Goal: Check status: Check status

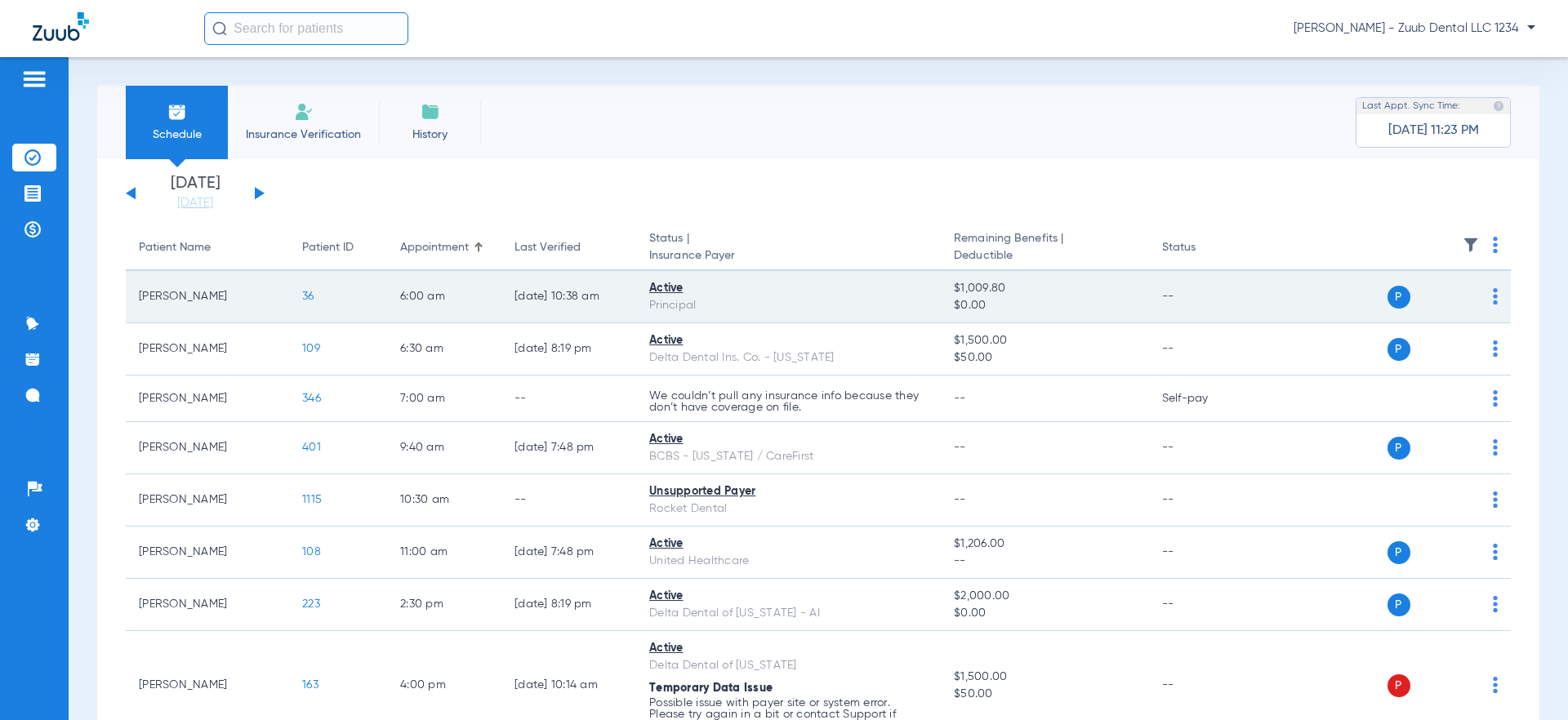
click at [309, 297] on span "36" at bounding box center [308, 297] width 13 height 12
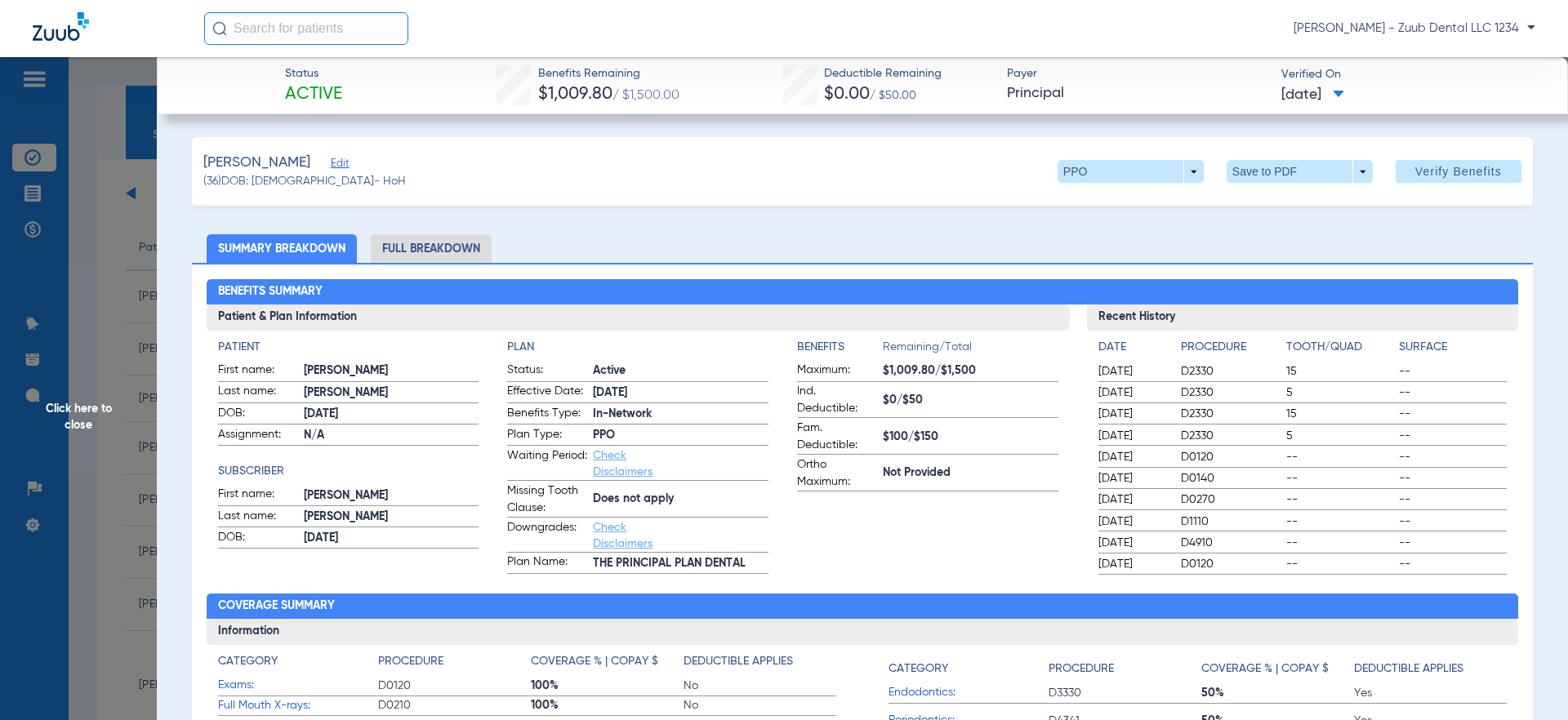
click at [123, 92] on span "Click here to close" at bounding box center [79, 417] width 157 height 720
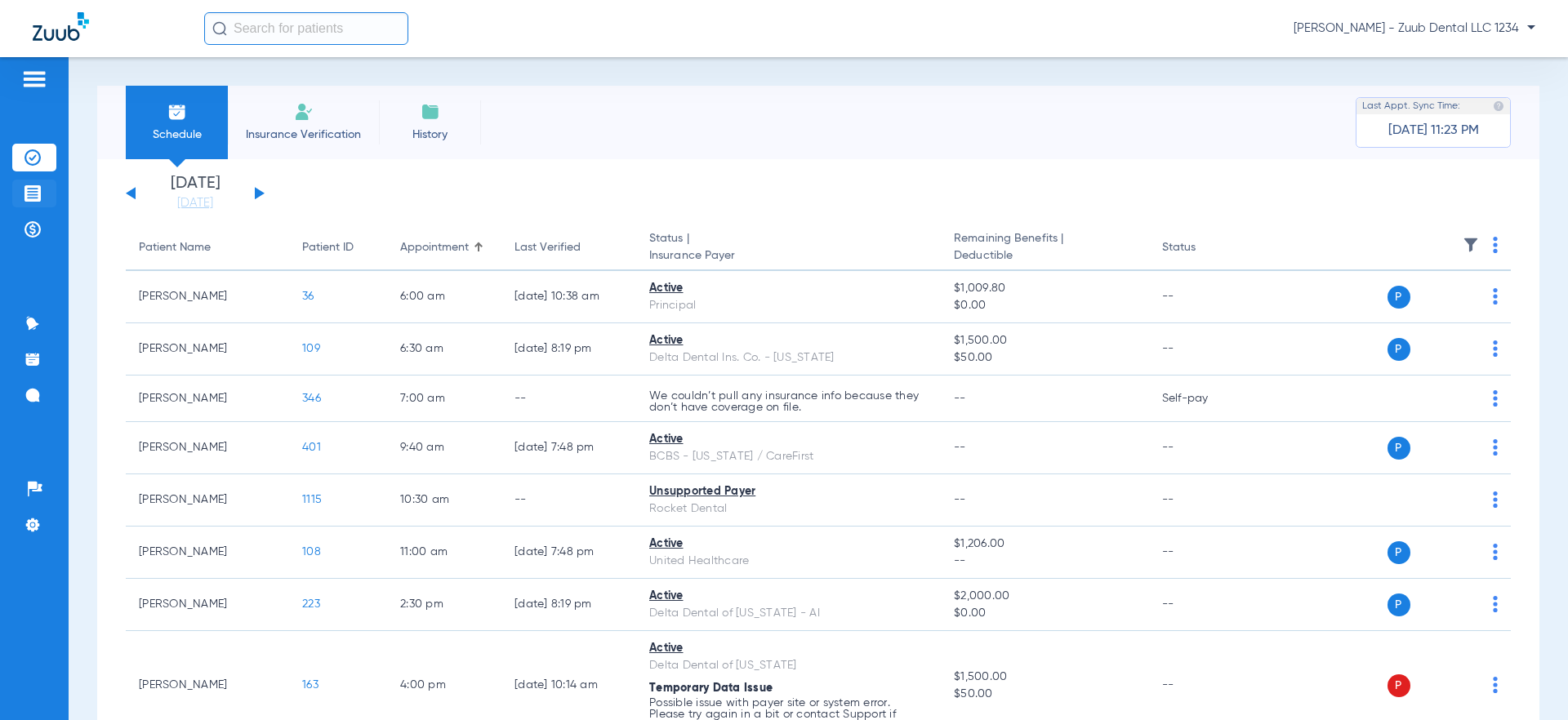
click at [29, 194] on img at bounding box center [32, 193] width 16 height 16
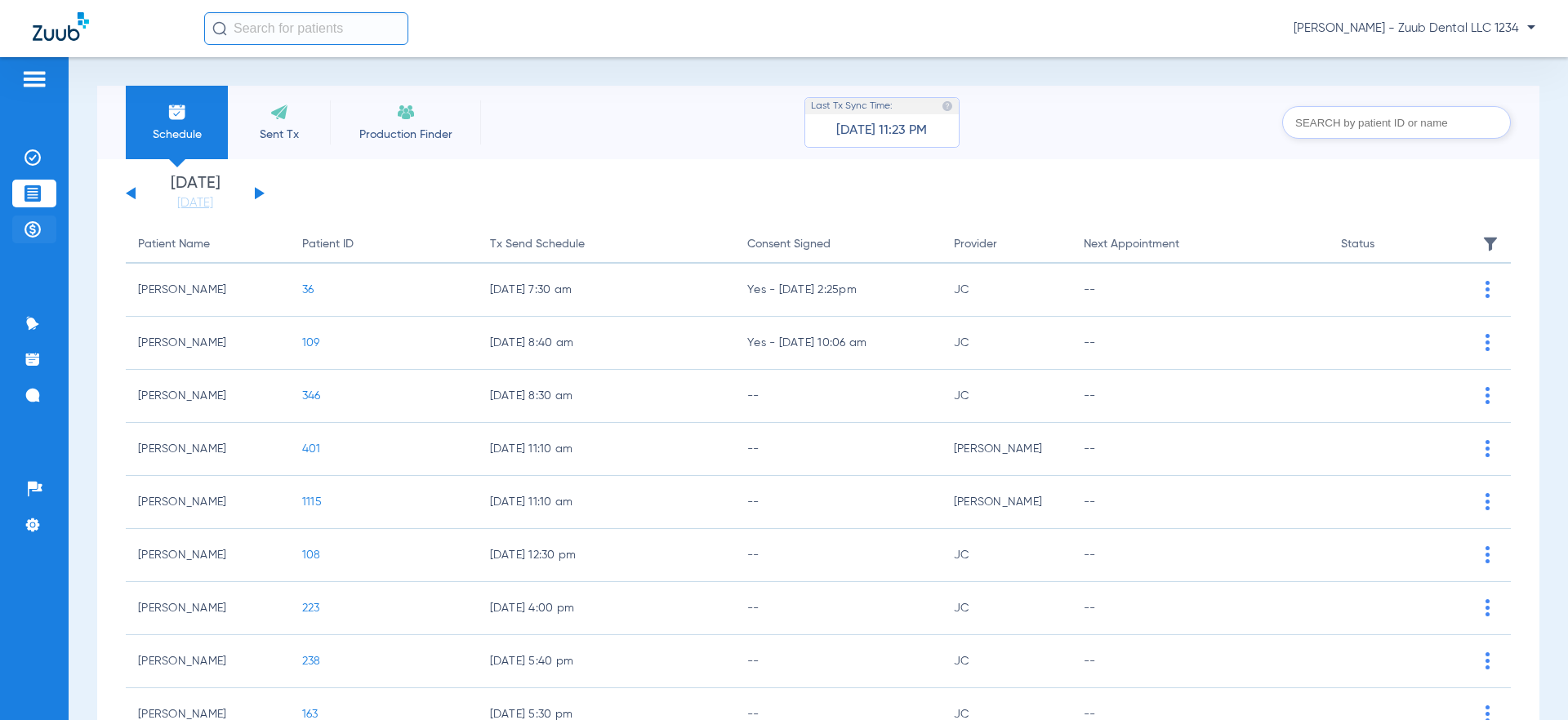
click at [31, 233] on img at bounding box center [32, 229] width 16 height 16
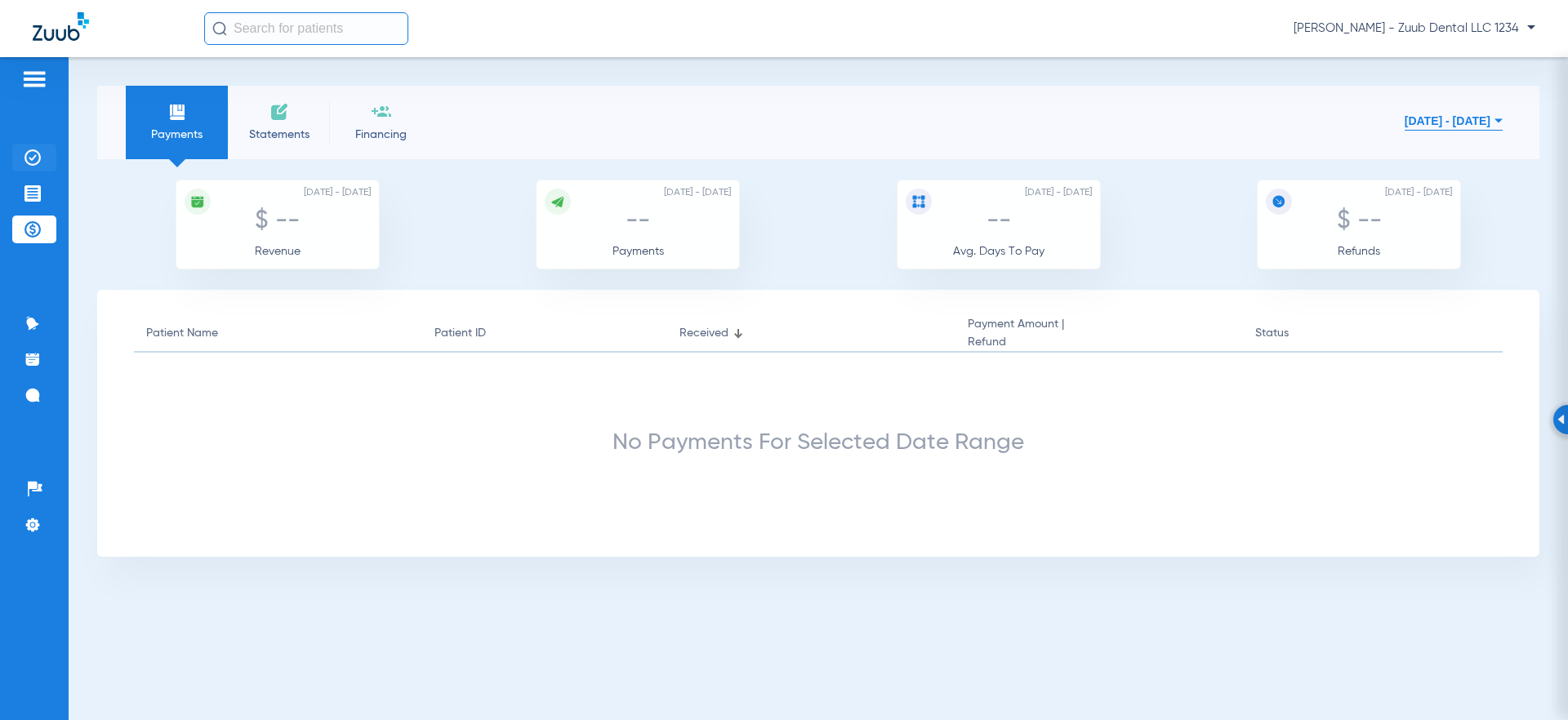
click at [27, 158] on img at bounding box center [32, 157] width 16 height 16
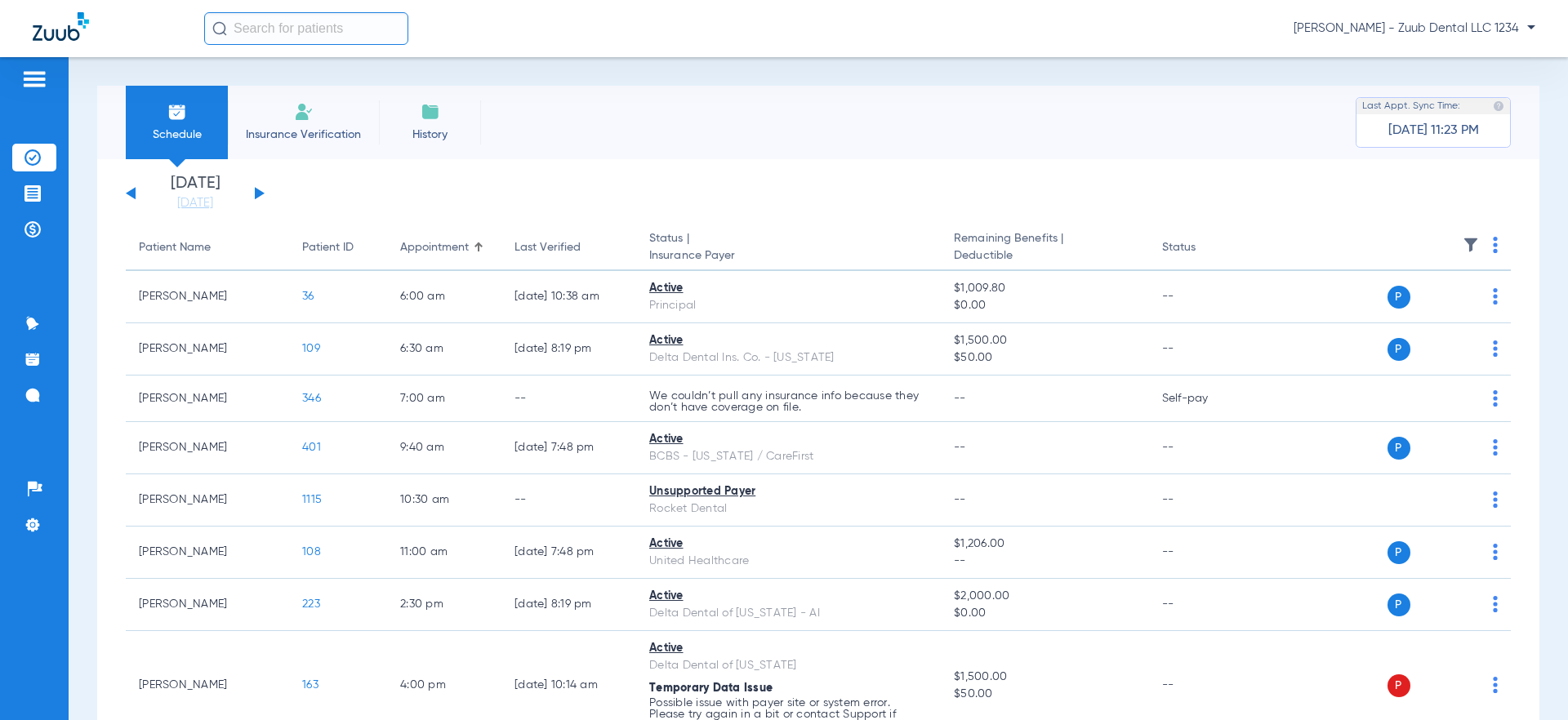
click at [28, 84] on img at bounding box center [34, 79] width 26 height 19
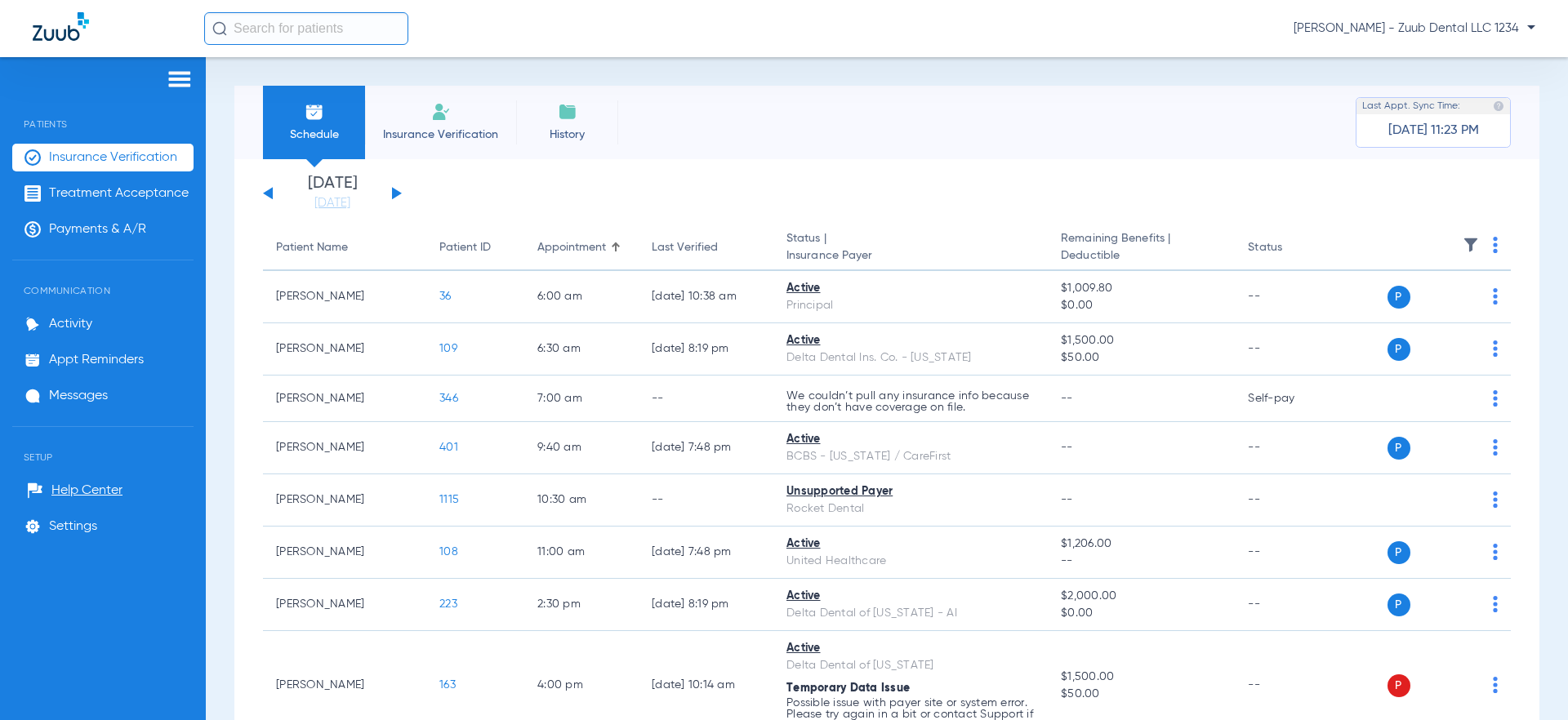
click at [96, 163] on span "Insurance Verification" at bounding box center [113, 157] width 128 height 16
click at [700, 136] on div "Schedule Insurance Verification History Last Appt. Sync Time: [DATE] 11:23 PM" at bounding box center [887, 122] width 1305 height 74
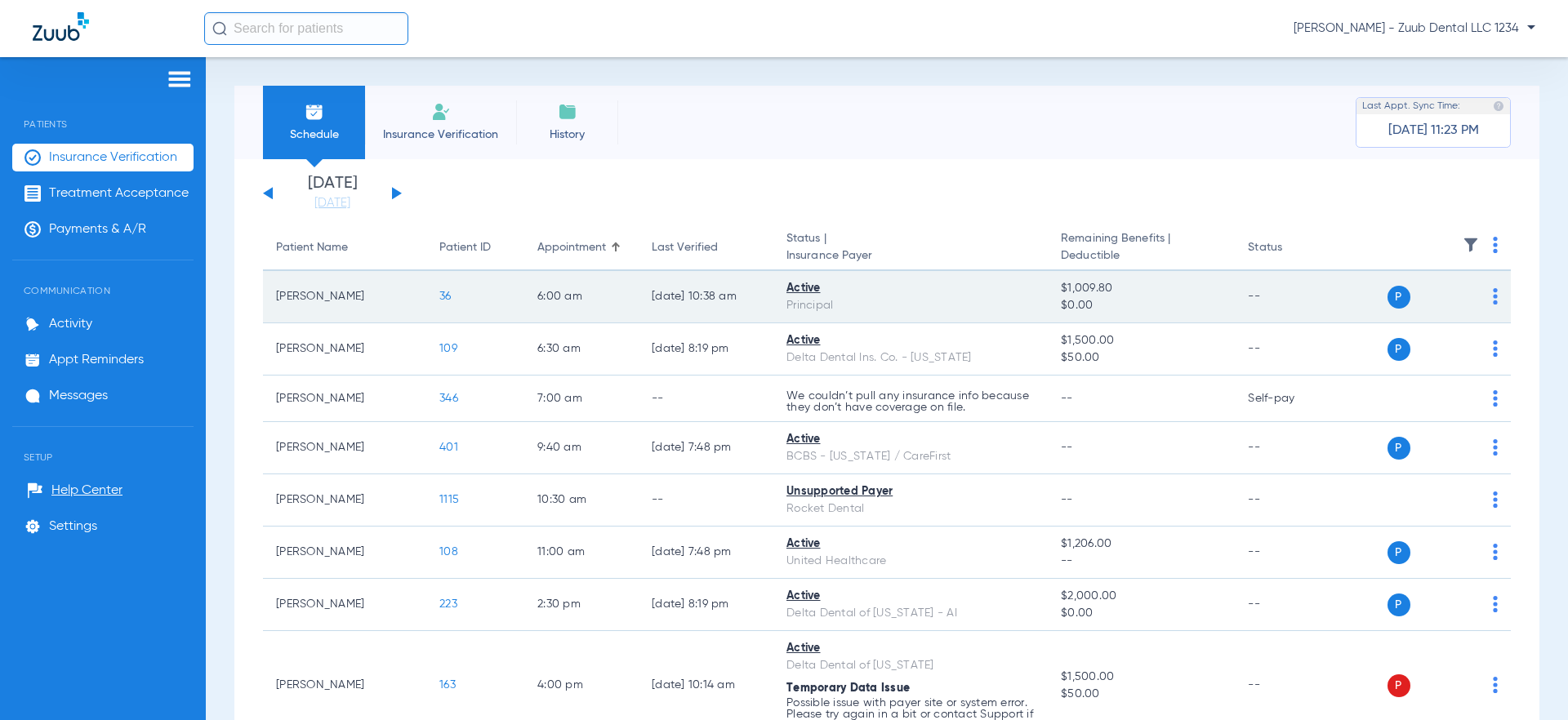
click at [446, 292] on span "36" at bounding box center [445, 297] width 13 height 12
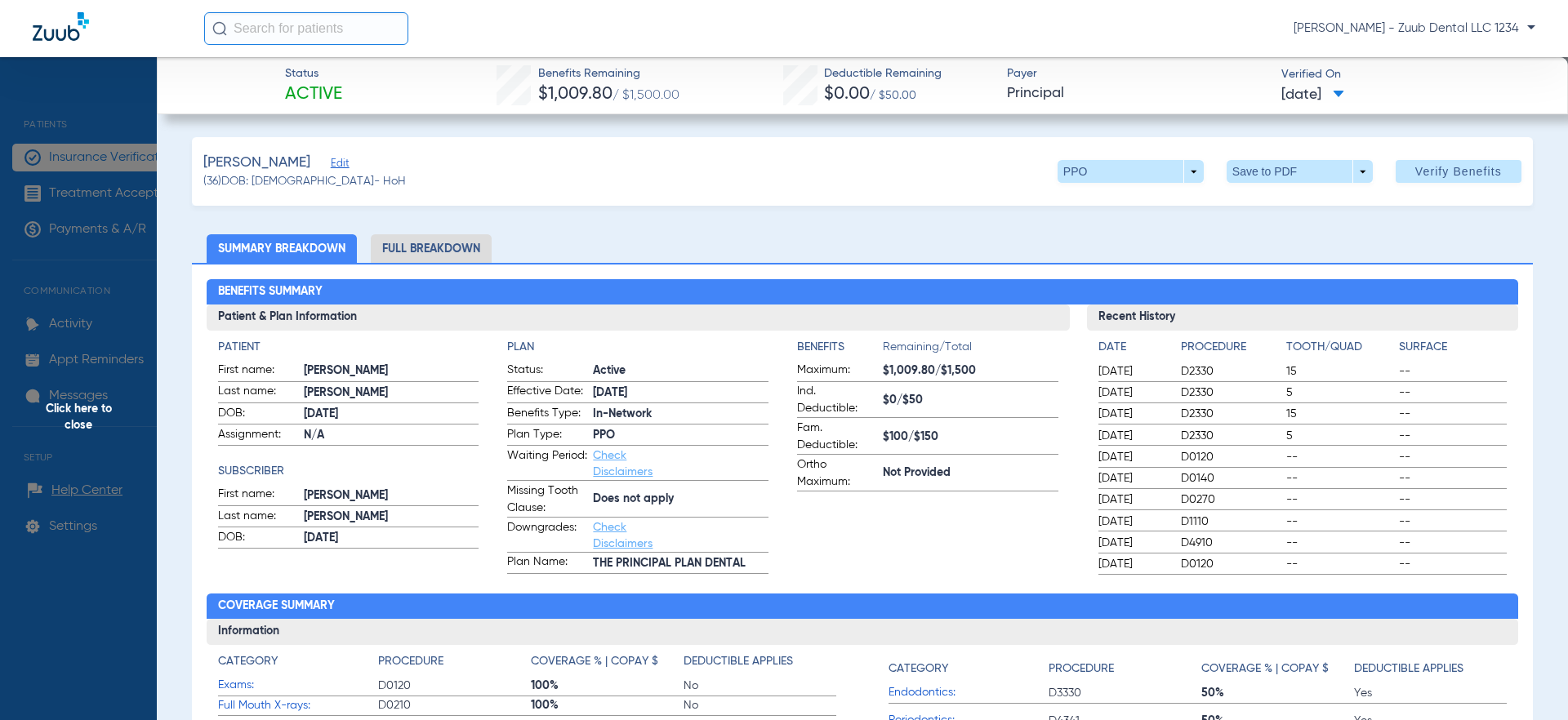
click at [436, 243] on li "Full Breakdown" at bounding box center [431, 248] width 121 height 28
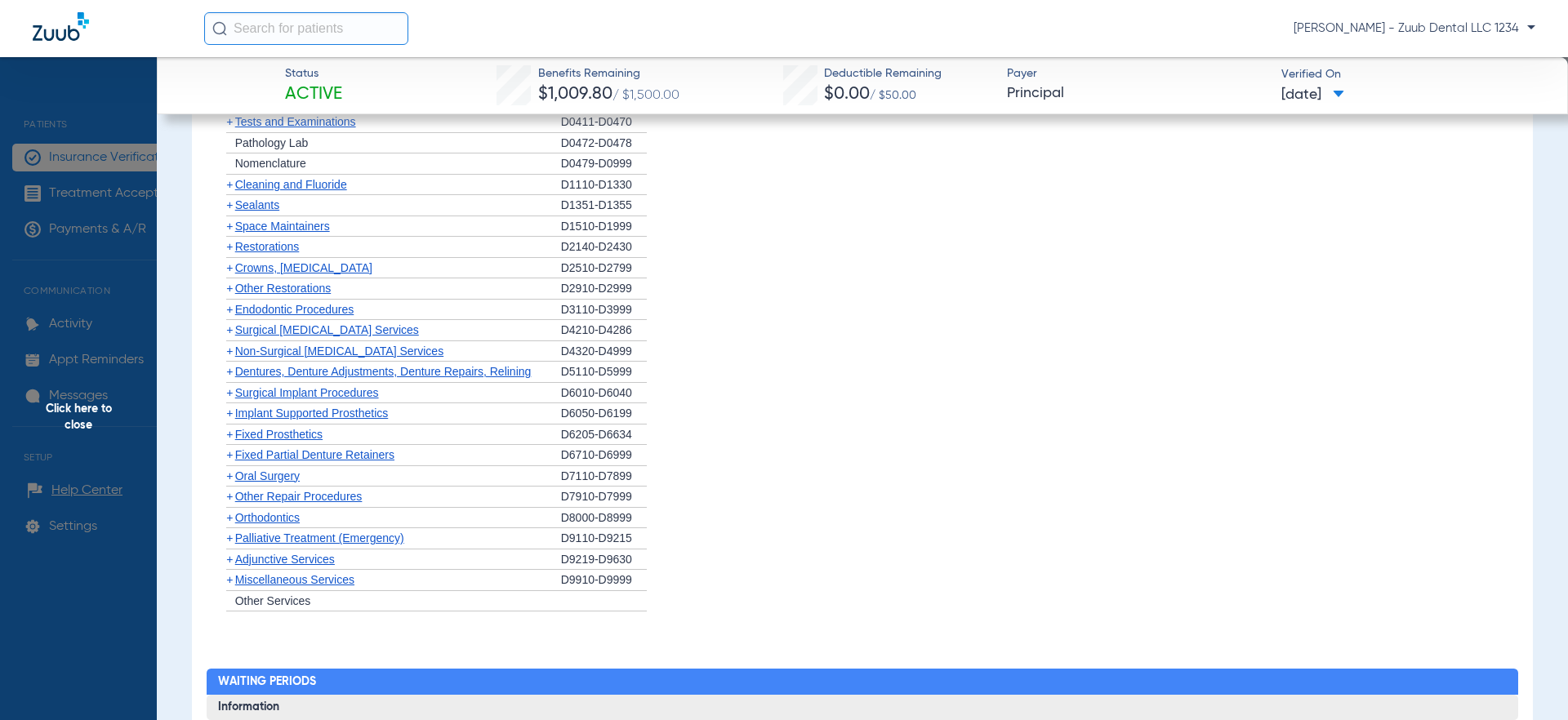
scroll to position [1547, 0]
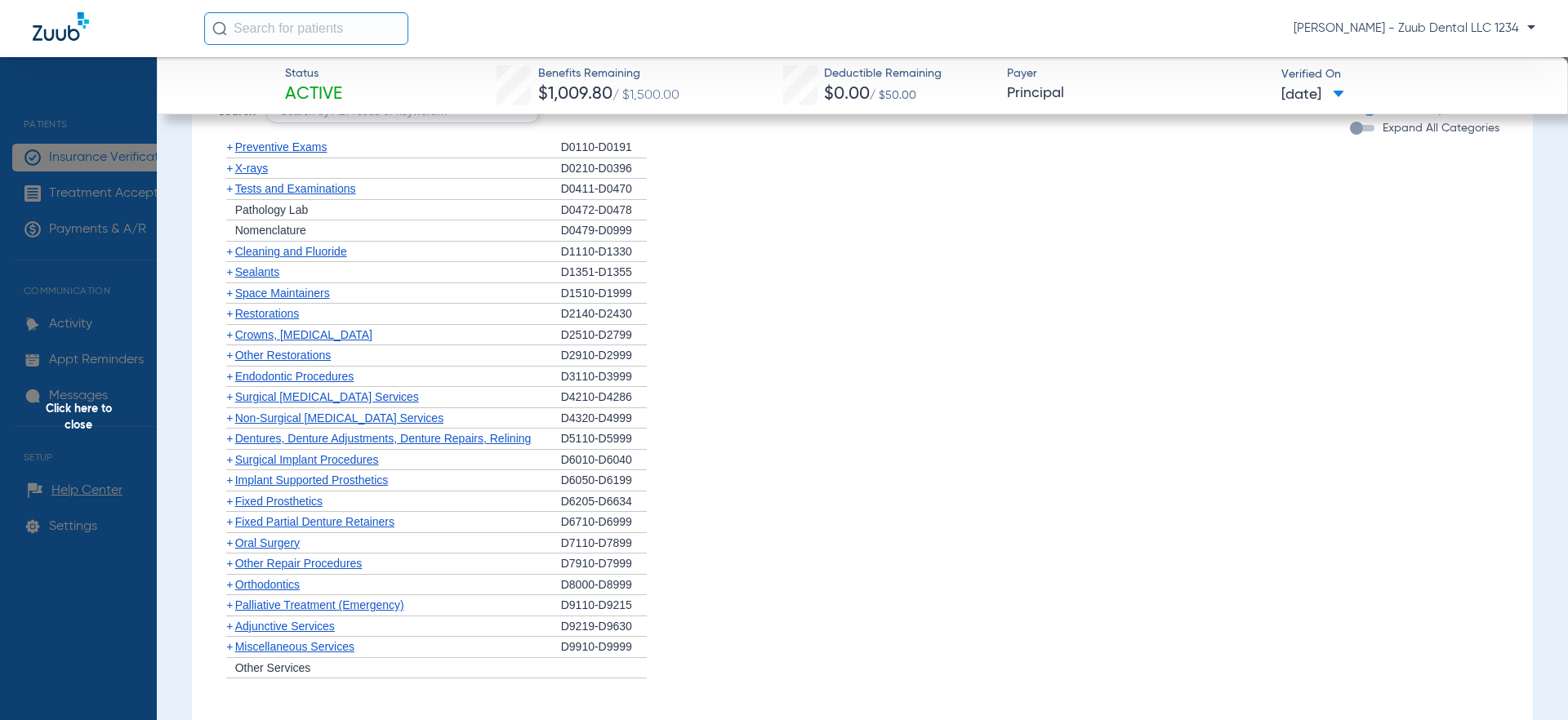
click at [281, 336] on span "Crowns, [MEDICAL_DATA]" at bounding box center [304, 333] width 137 height 13
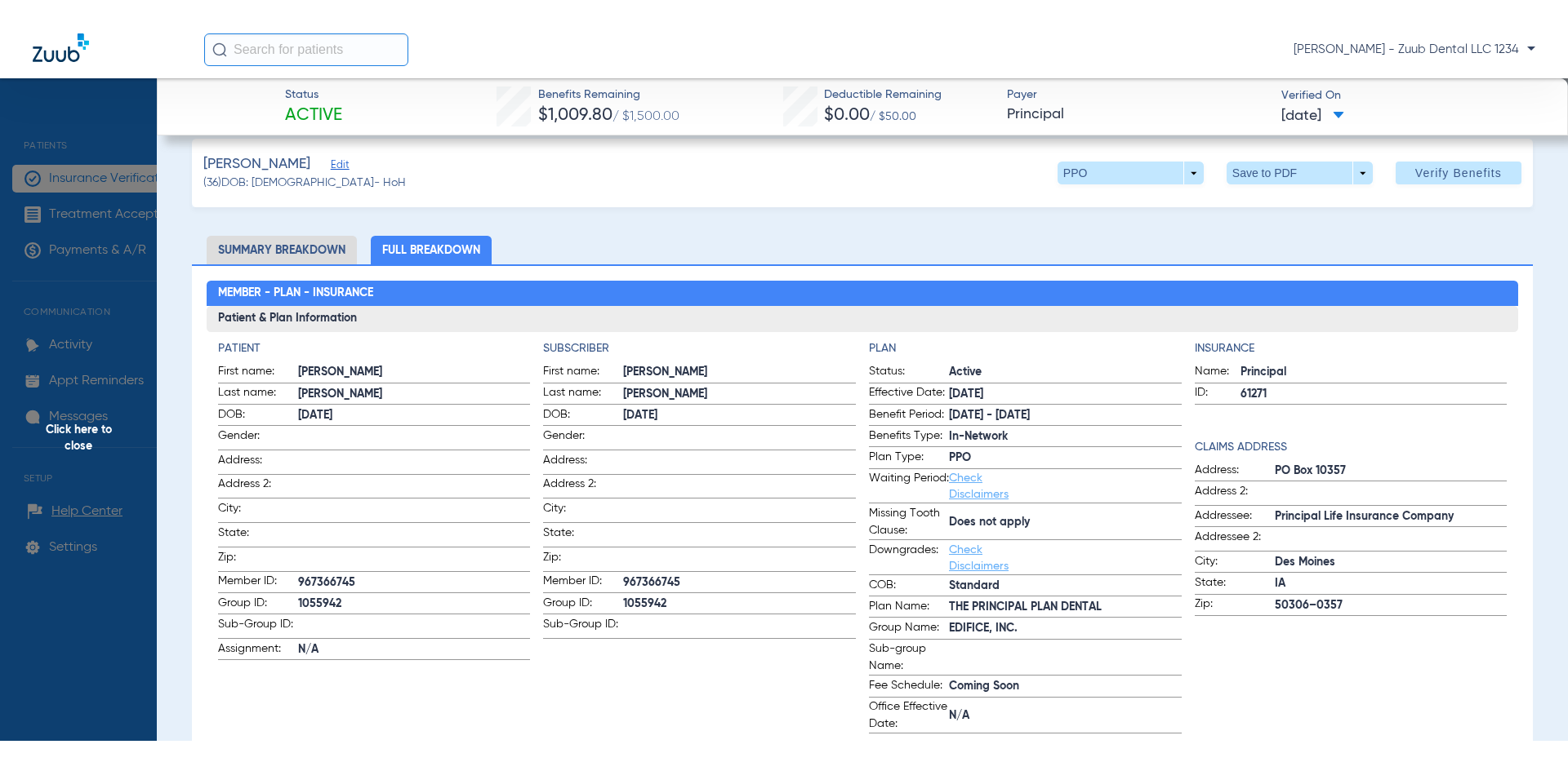
scroll to position [0, 0]
